Goal: Use online tool/utility: Utilize a website feature to perform a specific function

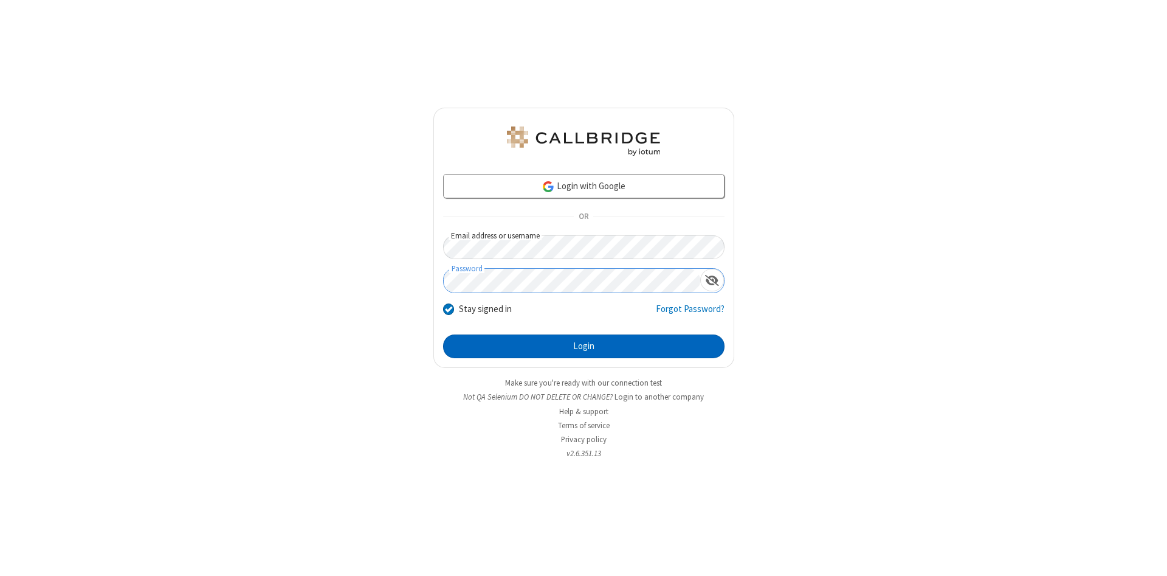
click at [584, 347] on button "Login" at bounding box center [583, 346] width 281 height 24
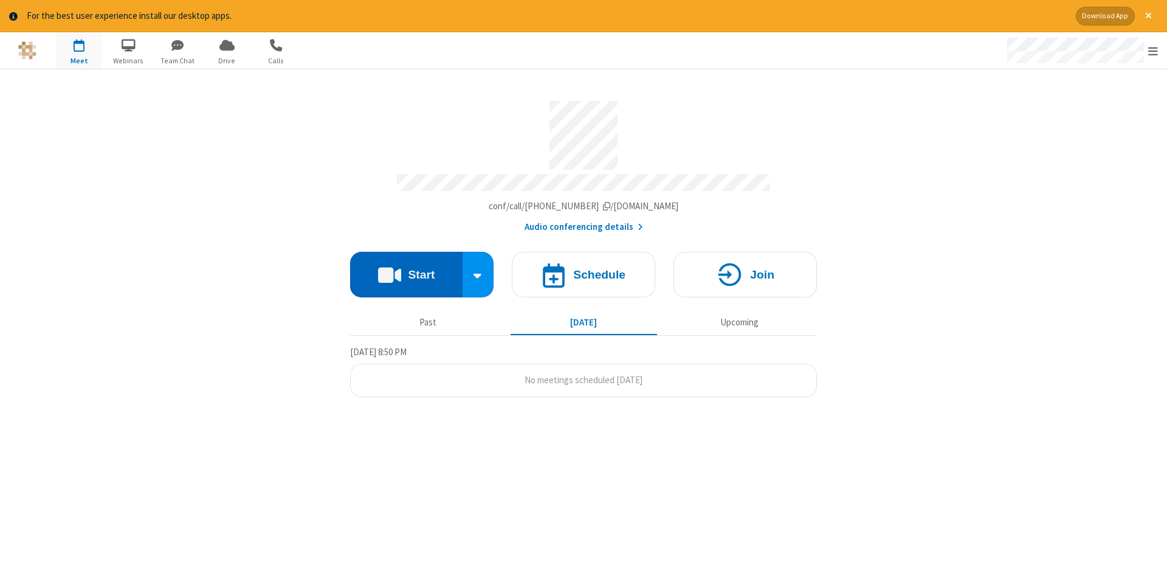
click at [406, 270] on button "Start" at bounding box center [406, 275] width 112 height 46
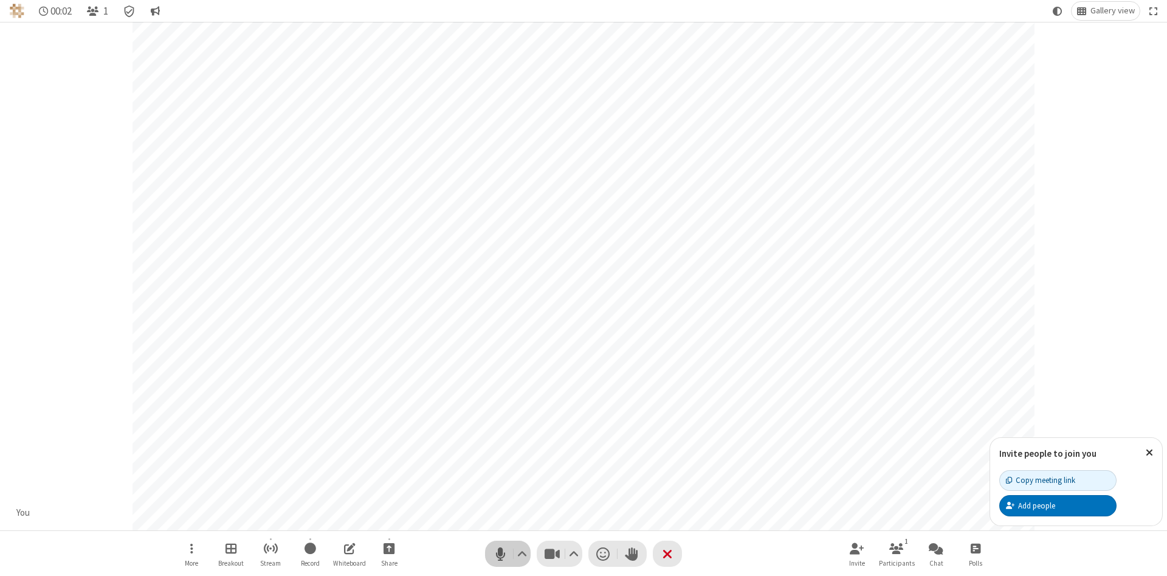
click at [500, 553] on span "Mute (Alt+A)" at bounding box center [500, 554] width 18 height 18
click at [500, 553] on span "Unmute (Alt+A)" at bounding box center [500, 554] width 18 height 18
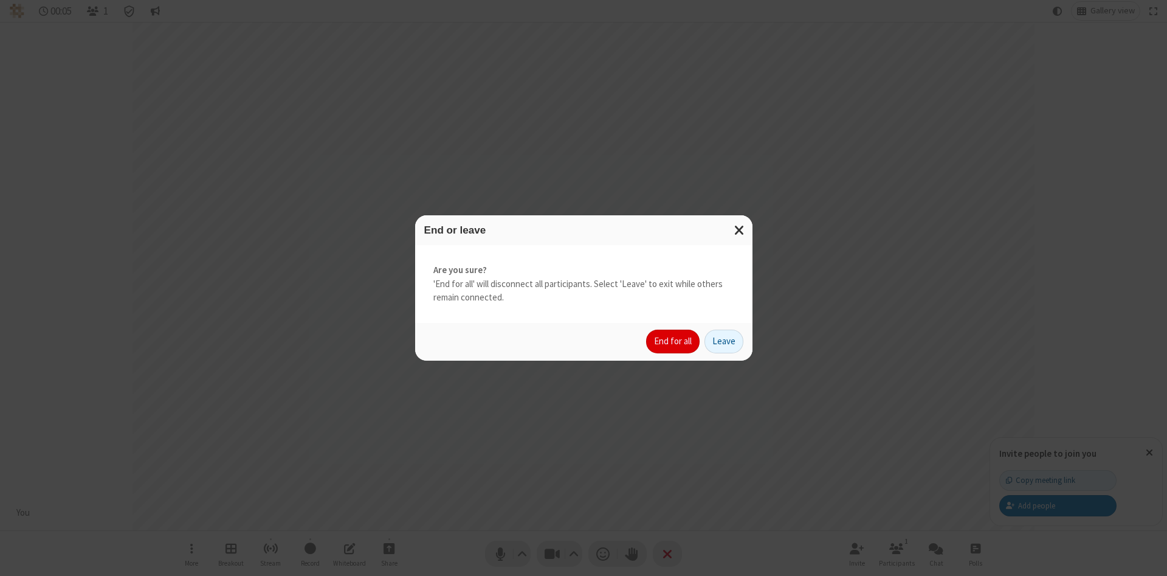
click at [674, 341] on button "End for all" at bounding box center [672, 342] width 53 height 24
